Goal: Feedback & Contribution: Contribute content

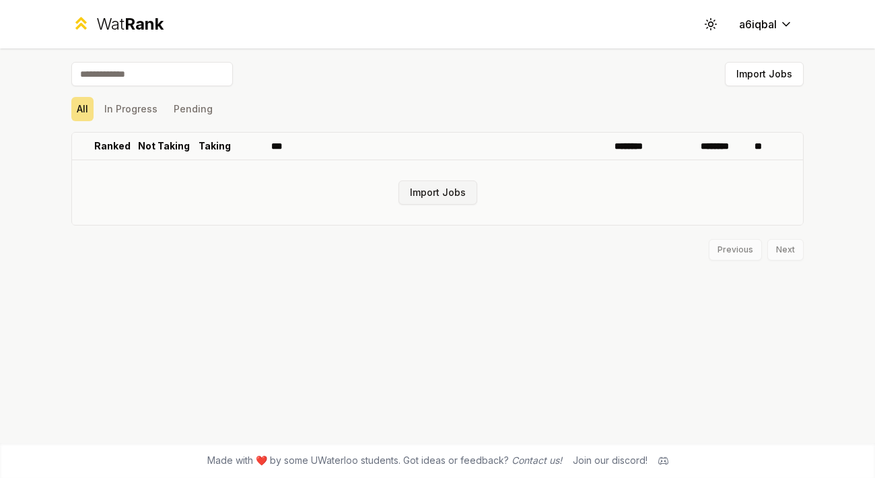
click at [433, 190] on button "Import Jobs" at bounding box center [437, 192] width 79 height 24
click at [423, 195] on button "Import Jobs" at bounding box center [437, 192] width 79 height 24
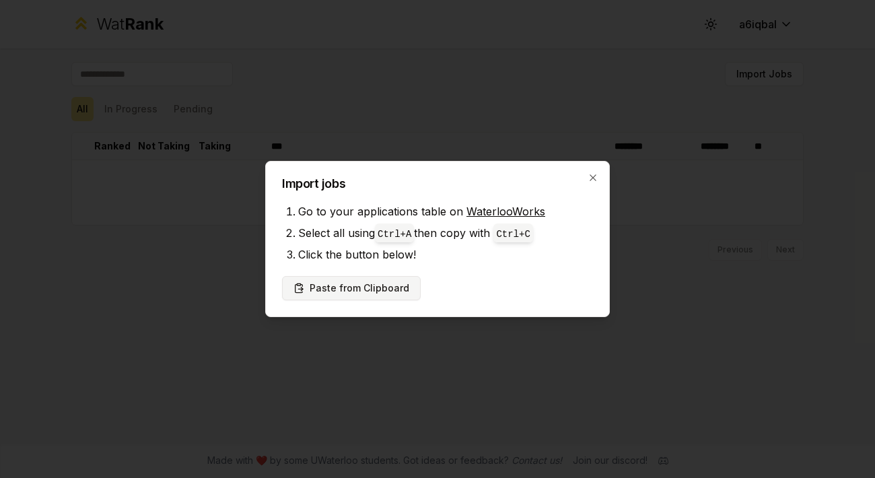
click at [393, 292] on button "Paste from Clipboard" at bounding box center [351, 288] width 139 height 24
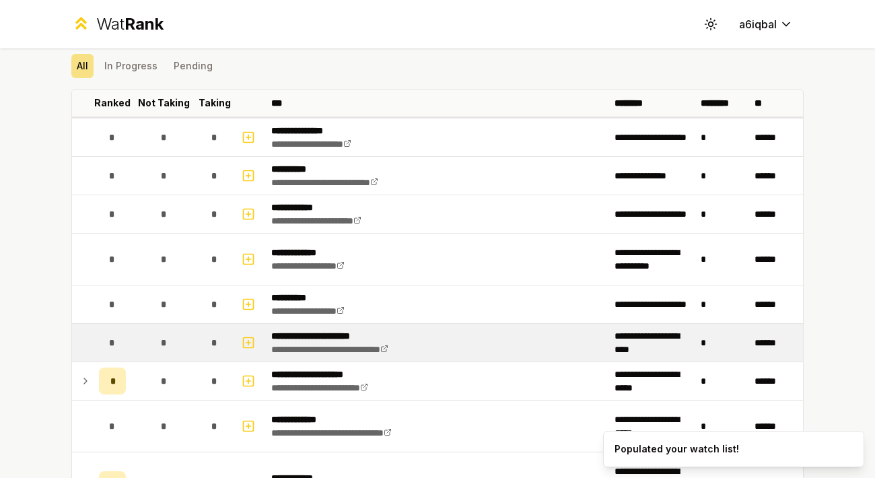
scroll to position [85, 0]
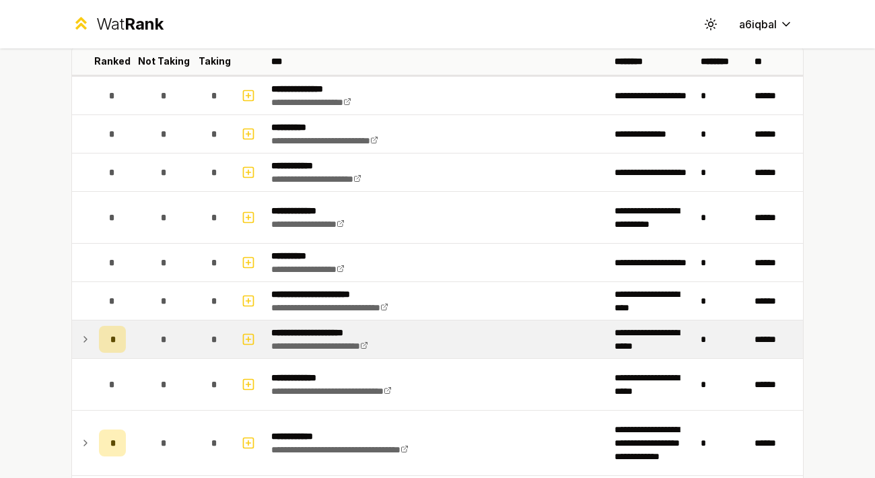
click at [80, 337] on icon at bounding box center [85, 339] width 11 height 16
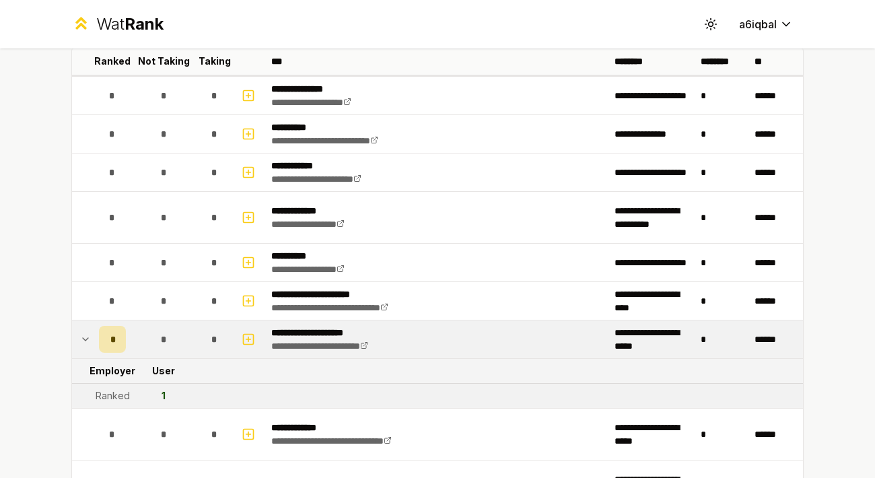
click at [80, 337] on icon at bounding box center [85, 339] width 11 height 16
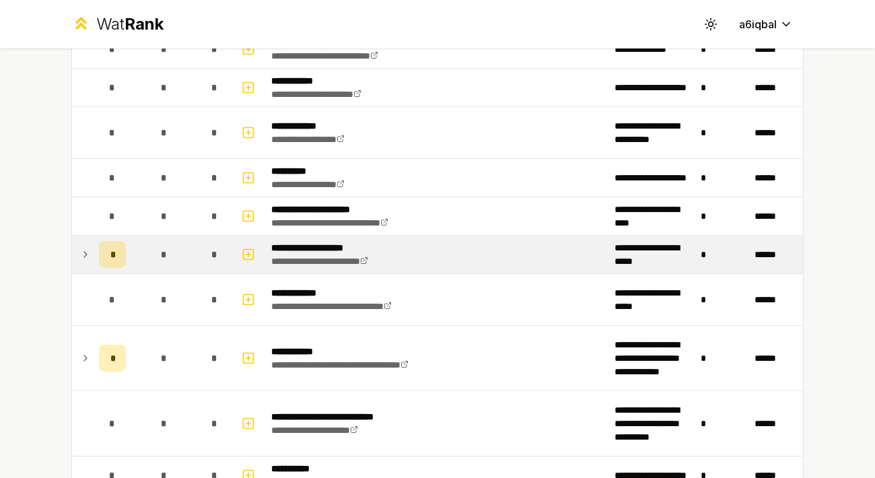
scroll to position [0, 0]
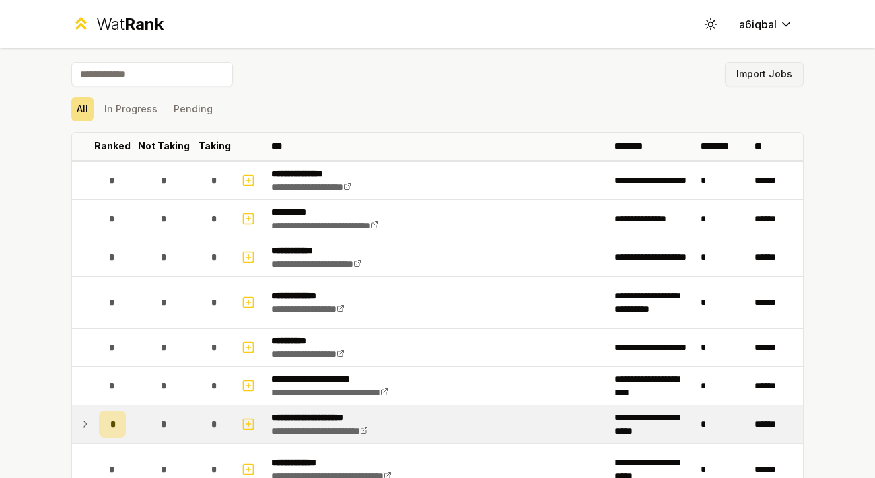
click at [759, 79] on button "Import Jobs" at bounding box center [764, 74] width 79 height 24
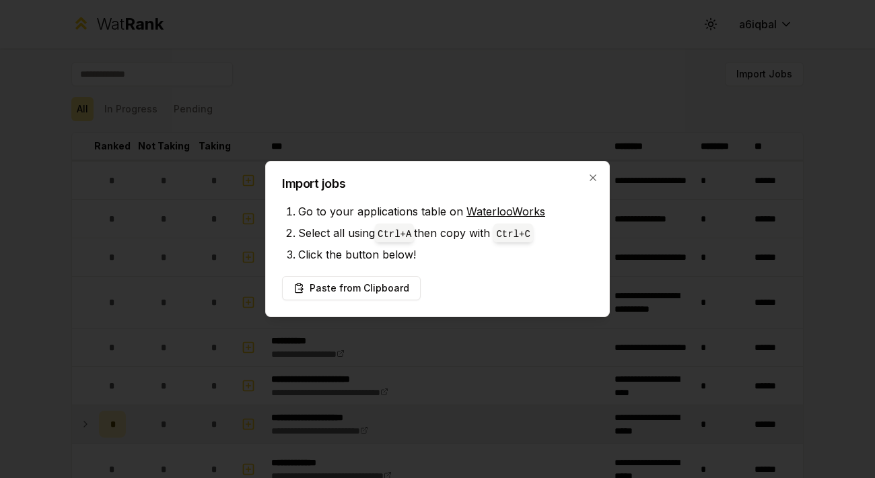
click at [458, 283] on div "Paste from Clipboard" at bounding box center [437, 288] width 311 height 24
click at [361, 286] on button "Paste from Clipboard" at bounding box center [351, 288] width 139 height 24
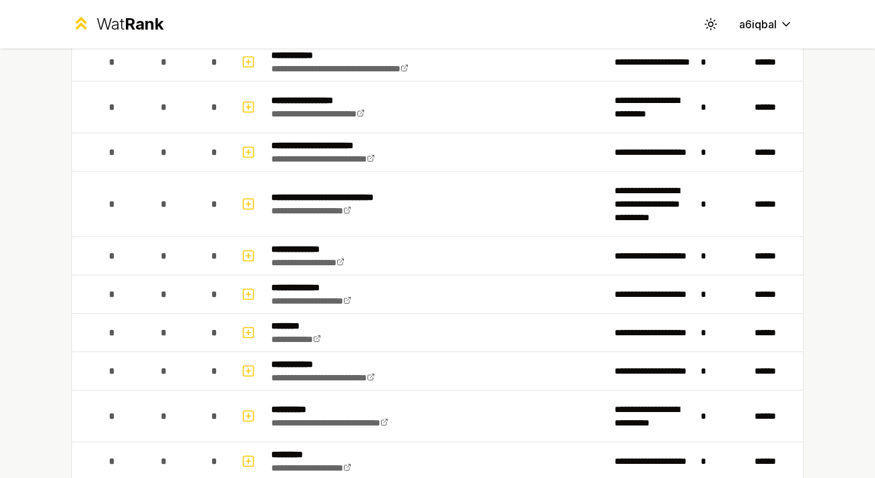
scroll to position [1878, 0]
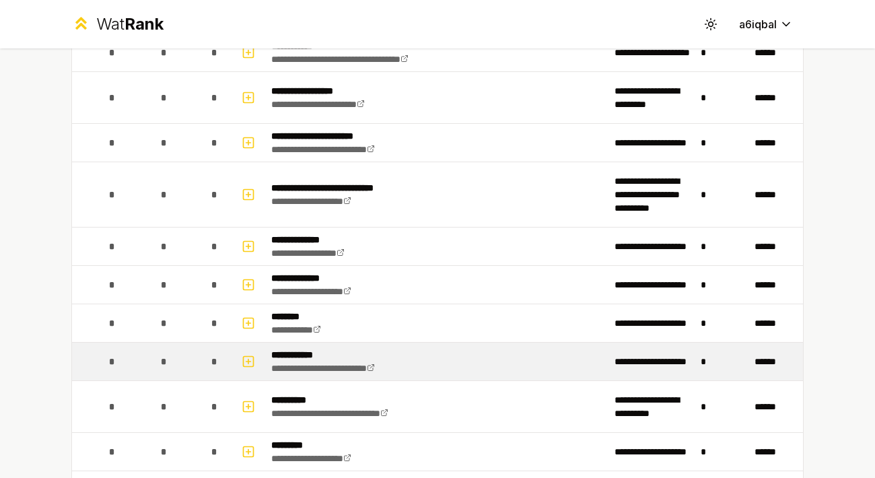
click at [102, 348] on div "*" at bounding box center [112, 361] width 27 height 27
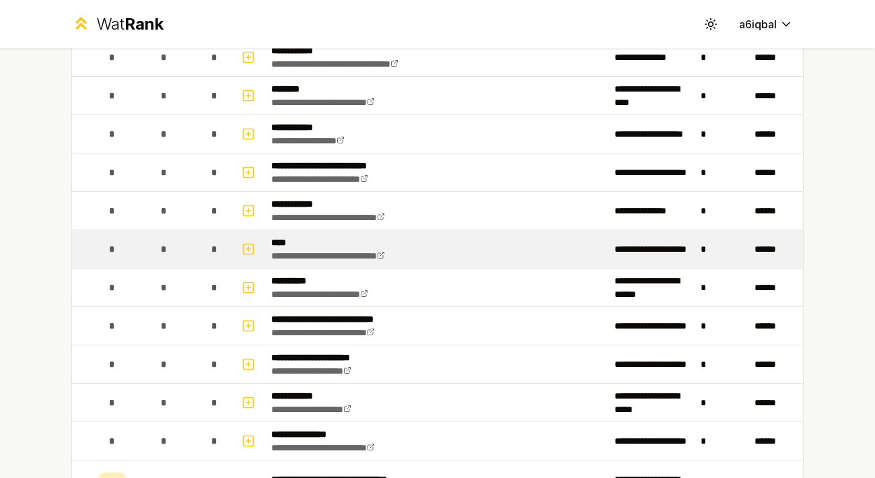
scroll to position [2391, 0]
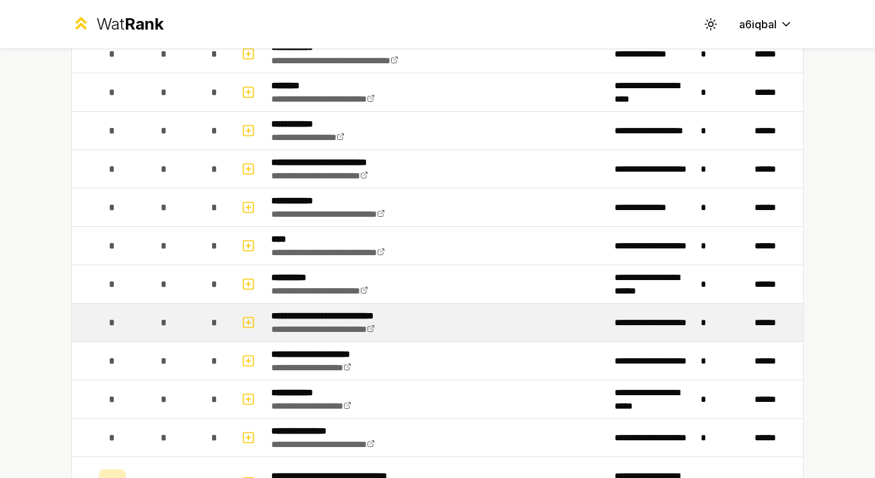
click at [234, 314] on td at bounding box center [250, 323] width 32 height 38
click at [250, 313] on button "button" at bounding box center [248, 323] width 19 height 22
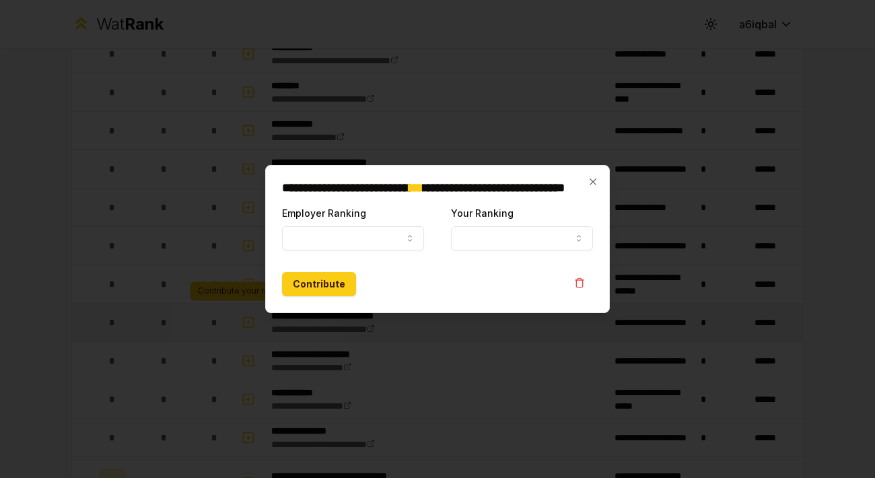
select select
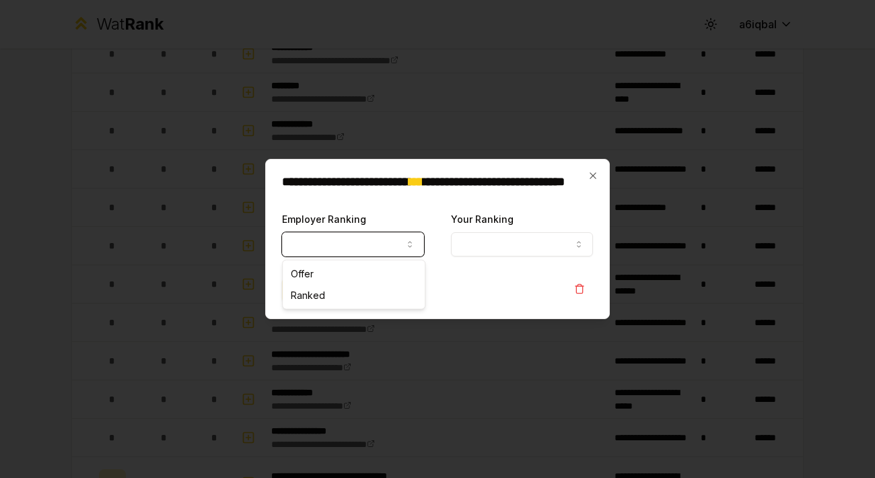
click at [398, 254] on button "Employer Ranking" at bounding box center [353, 244] width 142 height 24
select select "******"
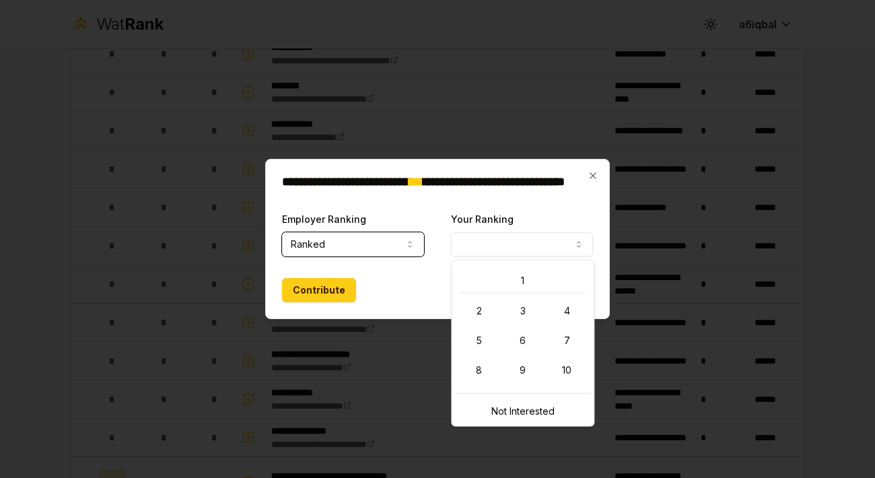
click at [497, 236] on button "Your Ranking" at bounding box center [522, 244] width 142 height 24
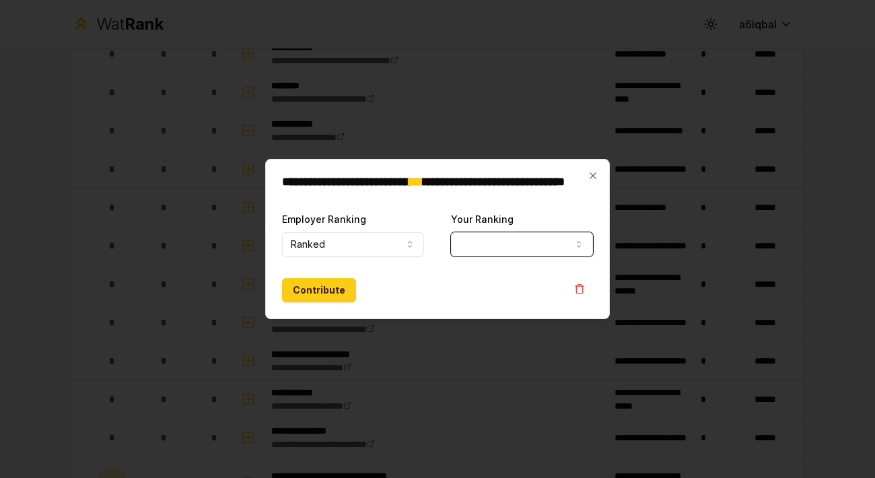
click at [501, 253] on button "Your Ranking" at bounding box center [522, 244] width 142 height 24
click at [328, 288] on button "Contribute" at bounding box center [319, 290] width 74 height 24
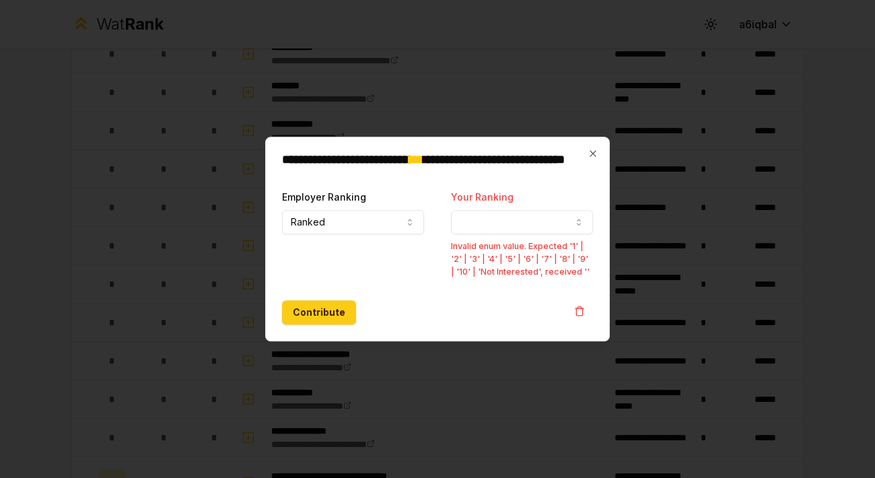
click at [596, 144] on div "**********" at bounding box center [437, 239] width 345 height 205
click at [592, 151] on icon "button" at bounding box center [593, 153] width 11 height 11
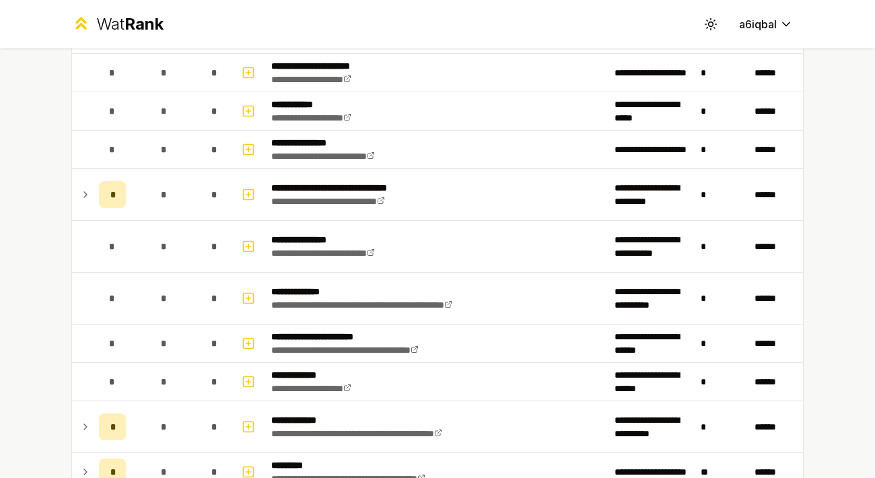
scroll to position [2684, 0]
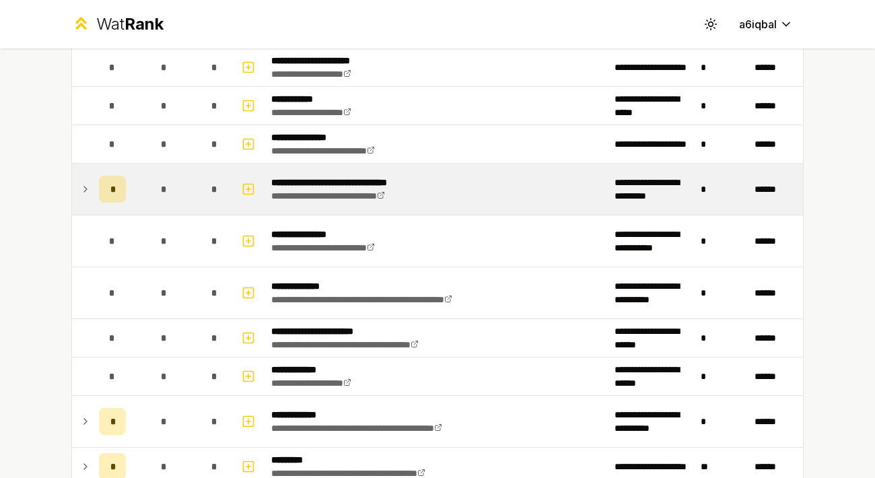
click at [239, 18] on button "button" at bounding box center [248, 29] width 19 height 22
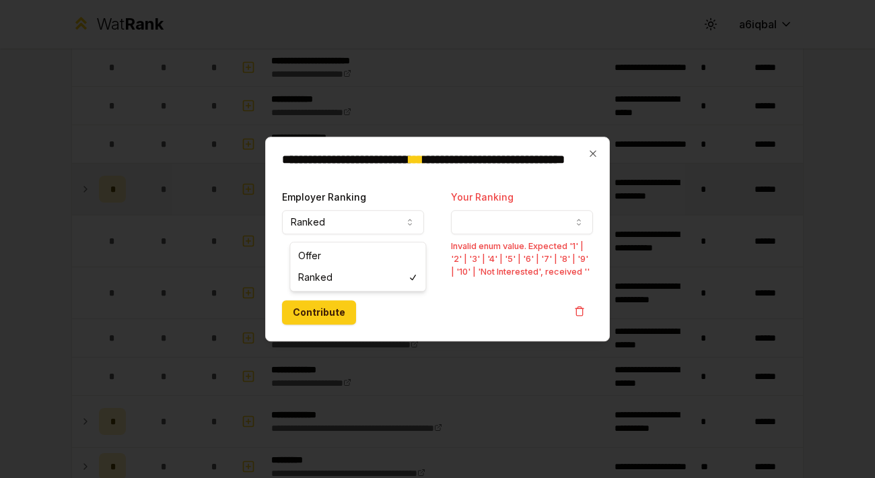
select select
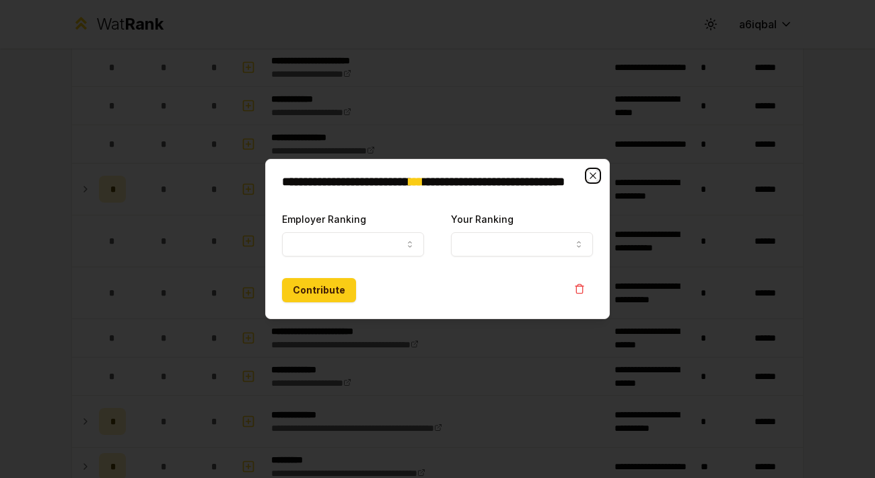
click at [594, 174] on icon "button" at bounding box center [593, 175] width 6 height 6
